Goal: Navigation & Orientation: Find specific page/section

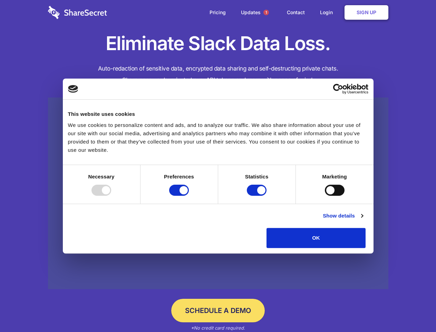
click at [111, 196] on div at bounding box center [102, 189] width 20 height 11
click at [189, 196] on input "Preferences" at bounding box center [179, 189] width 20 height 11
checkbox input "false"
click at [258, 196] on input "Statistics" at bounding box center [257, 189] width 20 height 11
checkbox input "false"
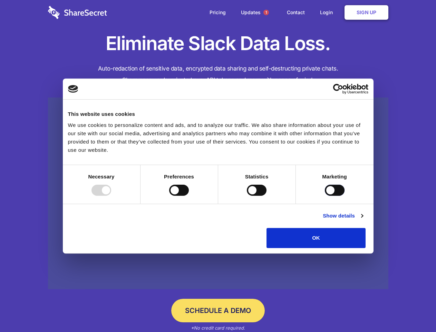
click at [325, 196] on input "Marketing" at bounding box center [335, 189] width 20 height 11
checkbox input "true"
click at [363, 220] on link "Show details" at bounding box center [343, 215] width 40 height 8
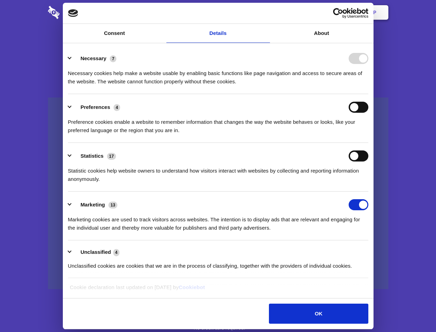
click at [369, 94] on li "Necessary 7 Necessary cookies help make a website usable by enabling basic func…" at bounding box center [218, 69] width 301 height 49
click at [266, 12] on span "1" at bounding box center [267, 13] width 6 height 6
